Goal: Navigation & Orientation: Find specific page/section

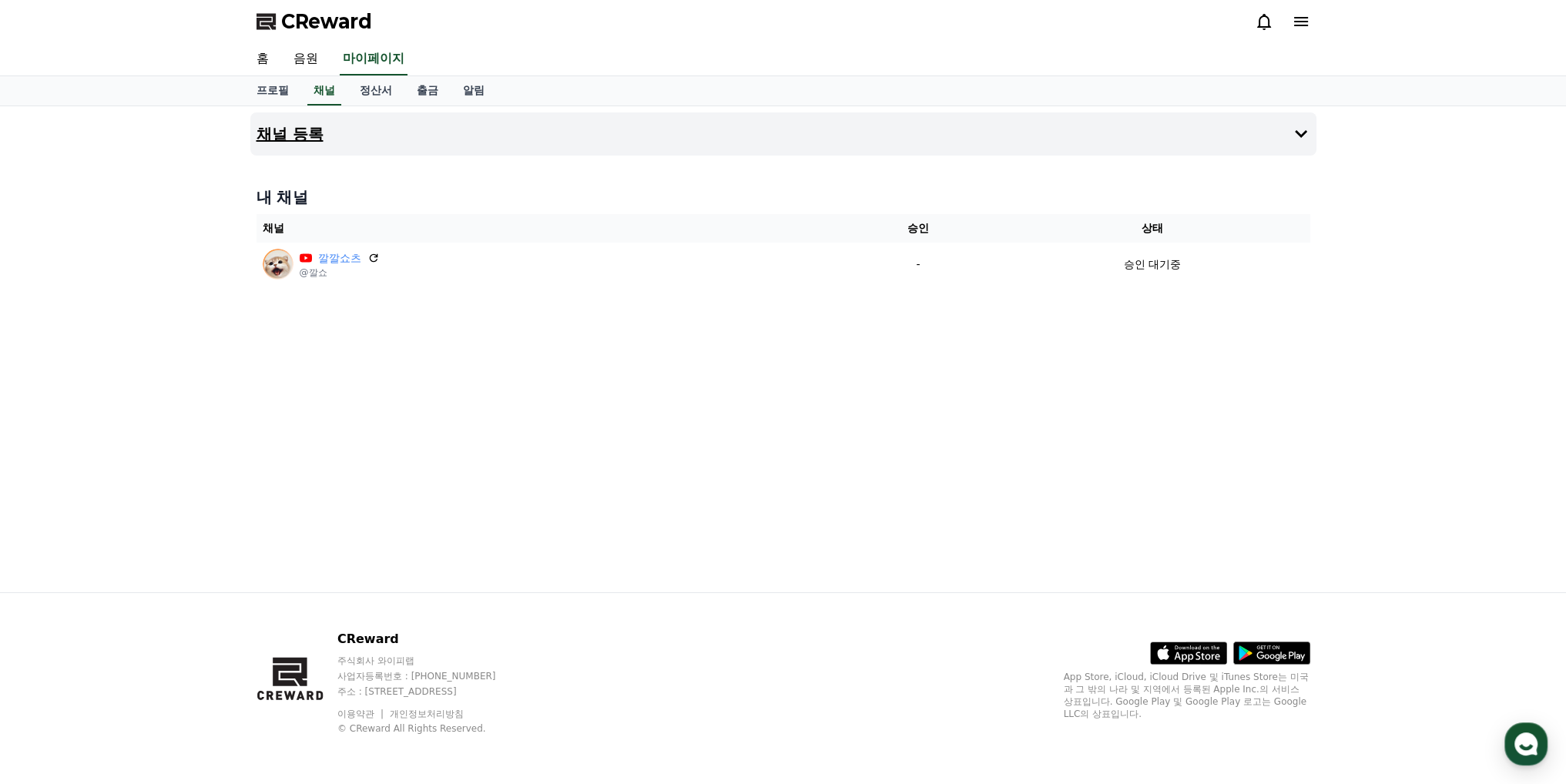
click at [521, 128] on button "채널 등록" at bounding box center [783, 134] width 1066 height 44
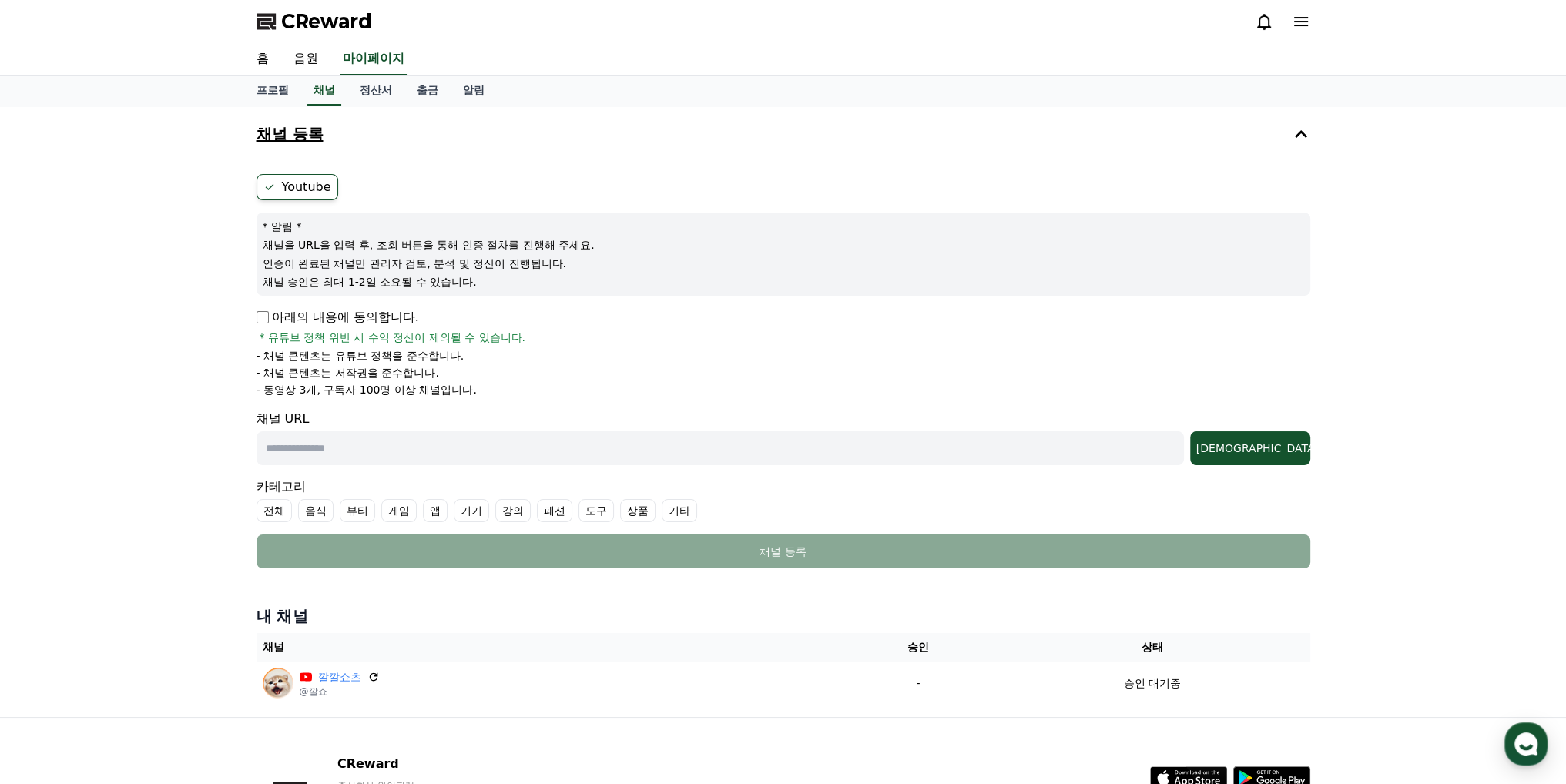
click at [524, 138] on button "채널 등록" at bounding box center [783, 134] width 1066 height 44
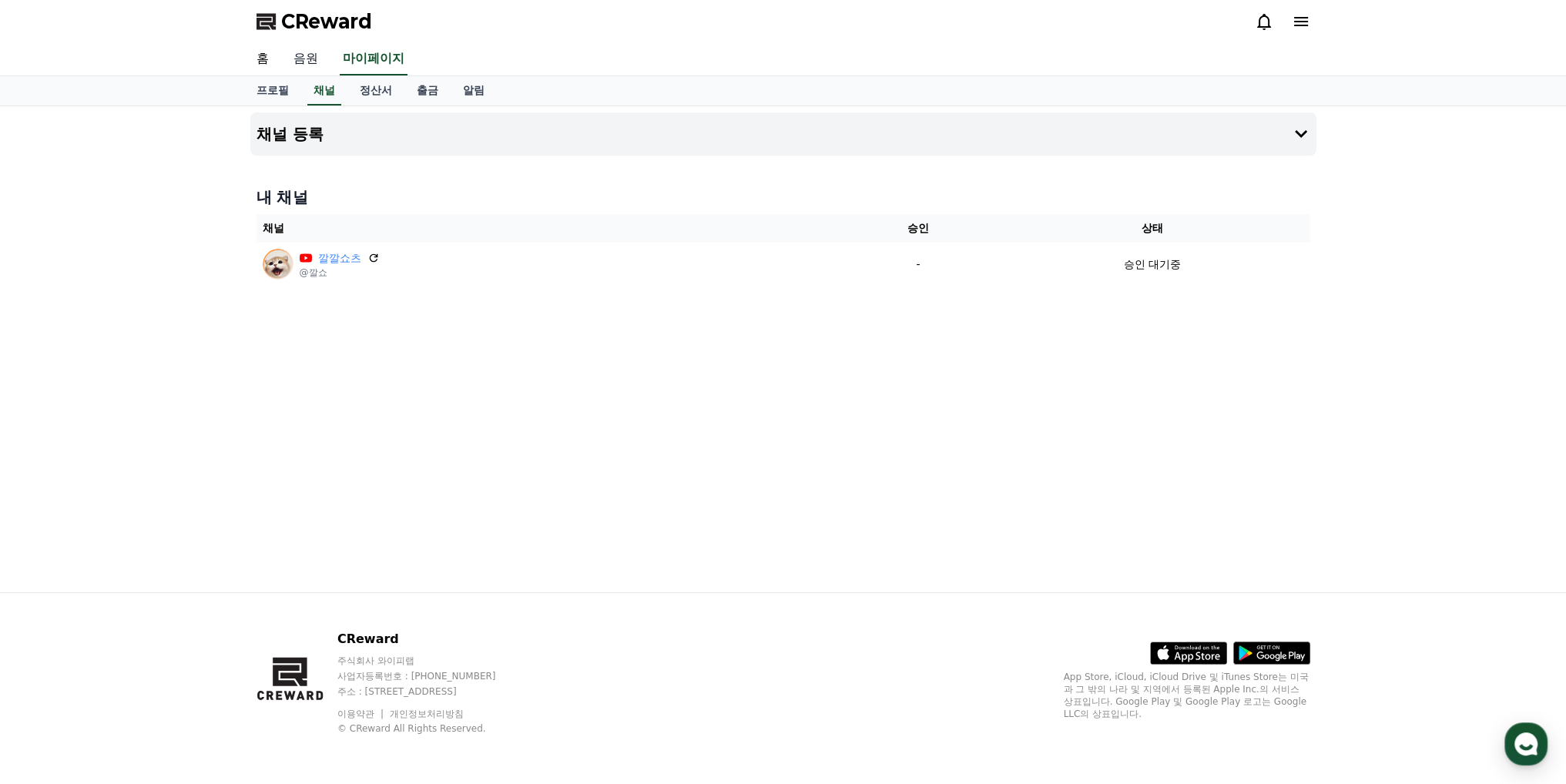
click at [309, 64] on link "음원" at bounding box center [306, 60] width 49 height 33
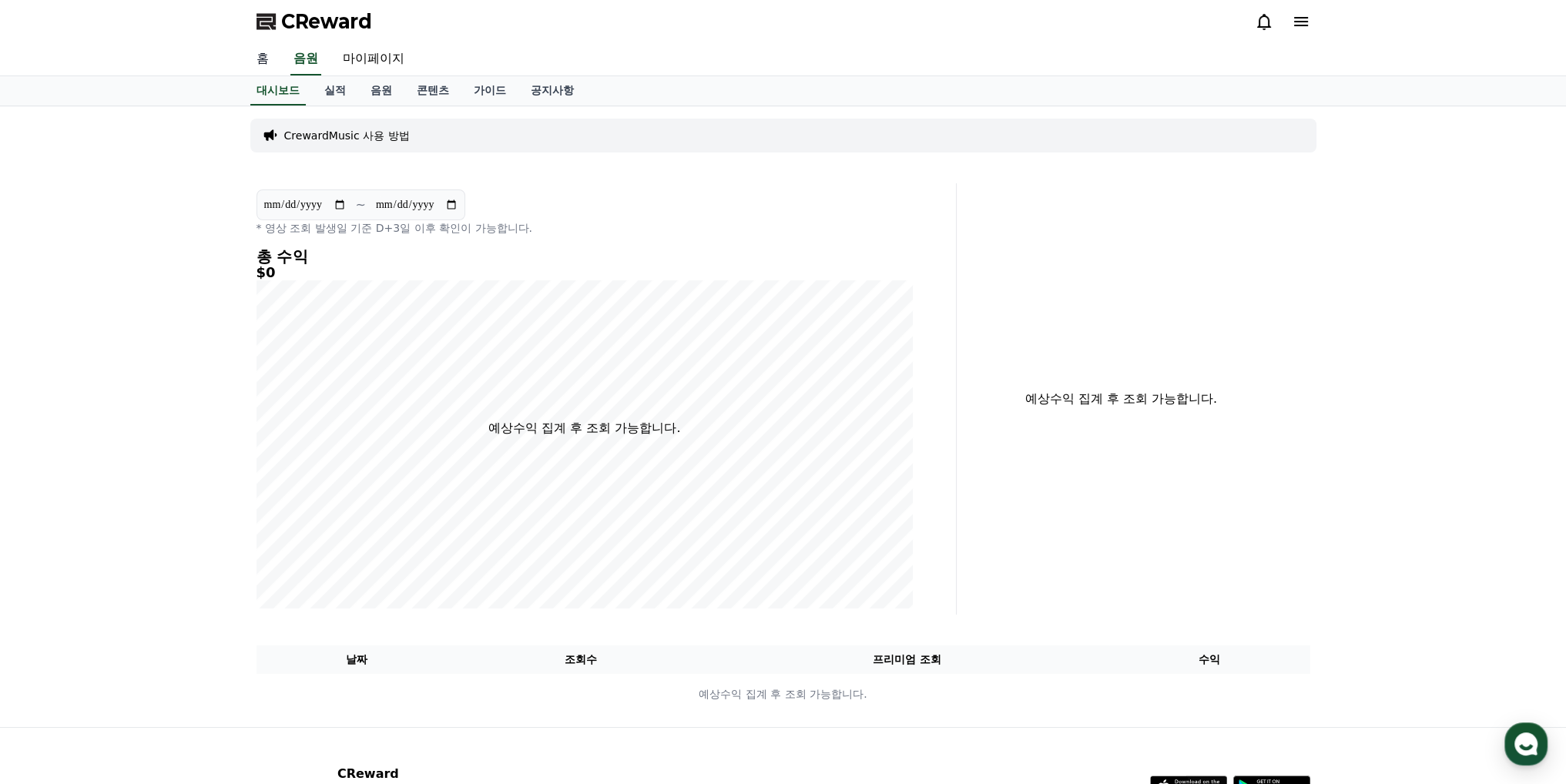
click at [260, 63] on link "홈" at bounding box center [262, 60] width 37 height 33
click at [383, 92] on link "음원" at bounding box center [381, 91] width 46 height 29
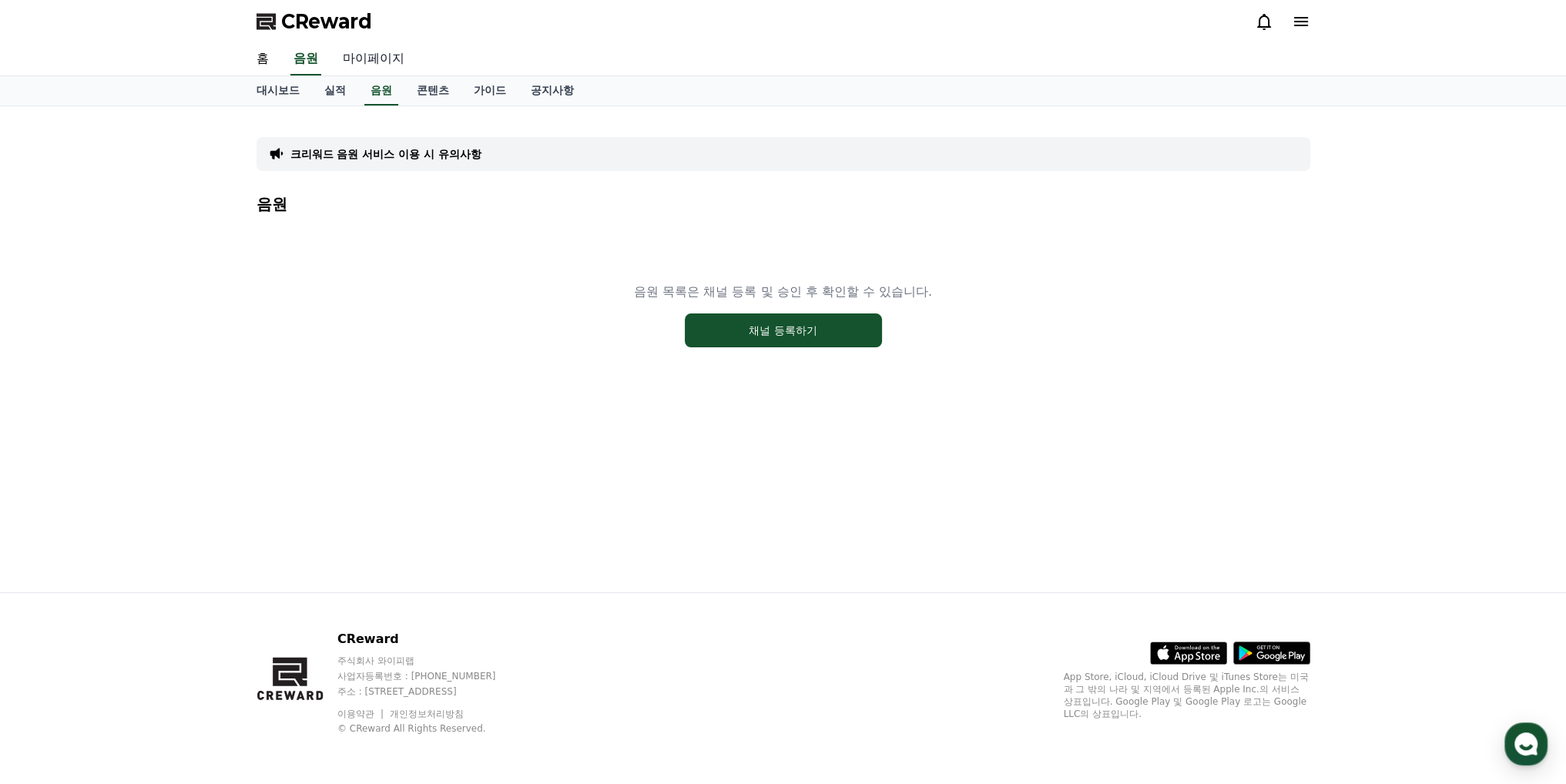
click at [376, 61] on link "마이페이지" at bounding box center [373, 60] width 86 height 33
select select "**********"
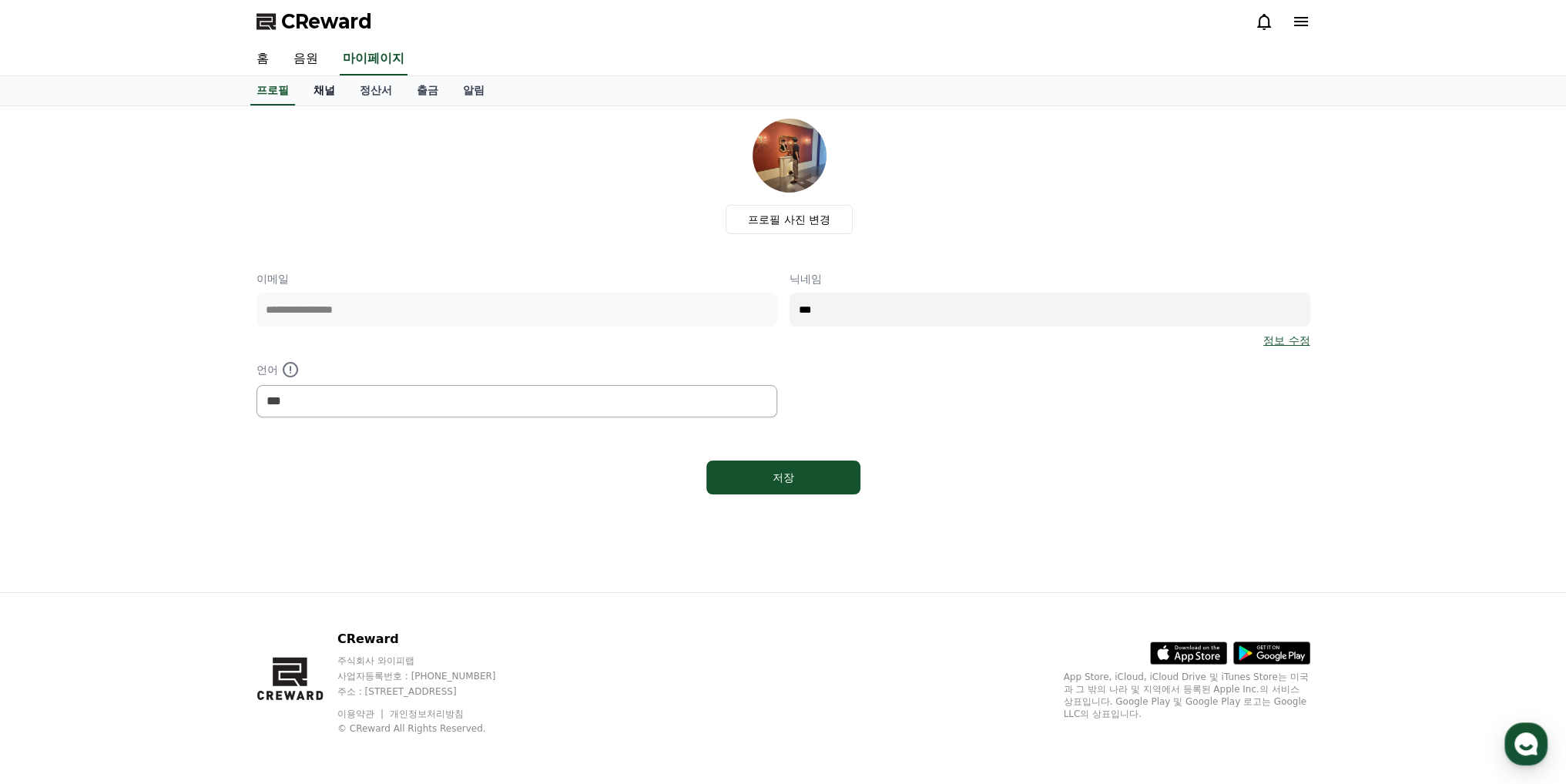
click at [326, 90] on link "채널" at bounding box center [324, 91] width 46 height 29
